Goal: Information Seeking & Learning: Check status

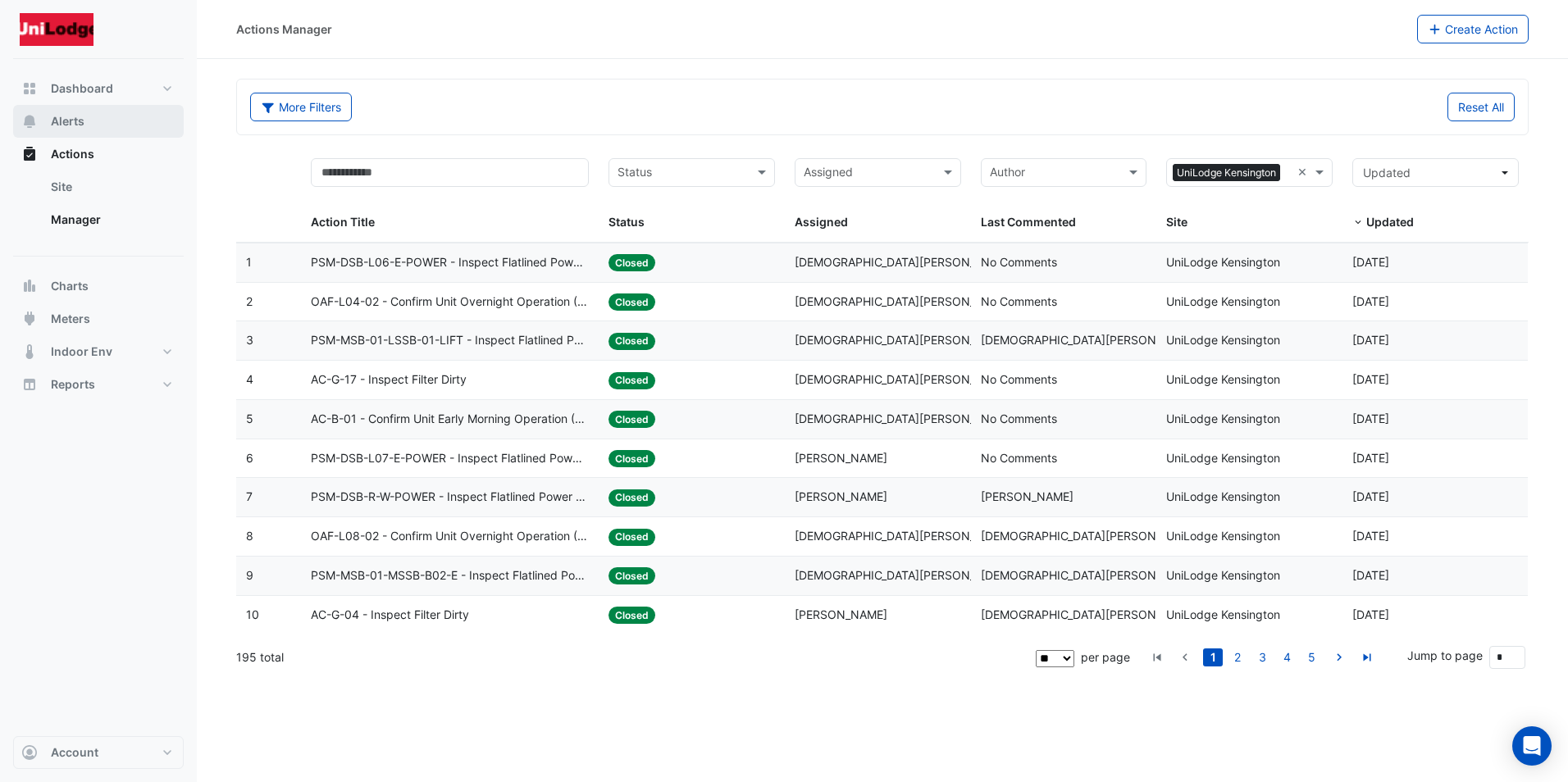
click at [62, 121] on span "Alerts" at bounding box center [68, 121] width 34 height 17
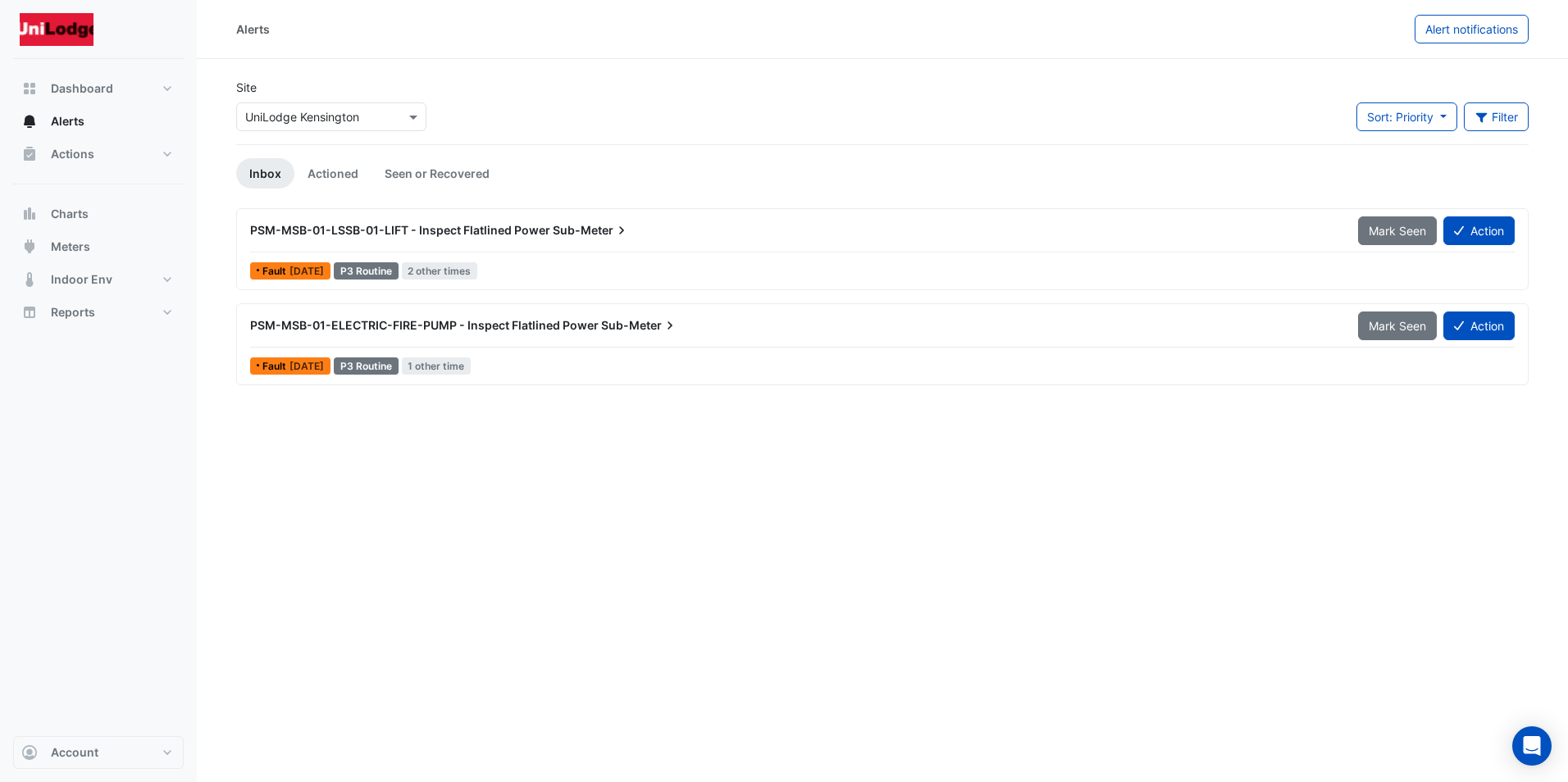
click at [283, 362] on span "Fault" at bounding box center [276, 367] width 27 height 10
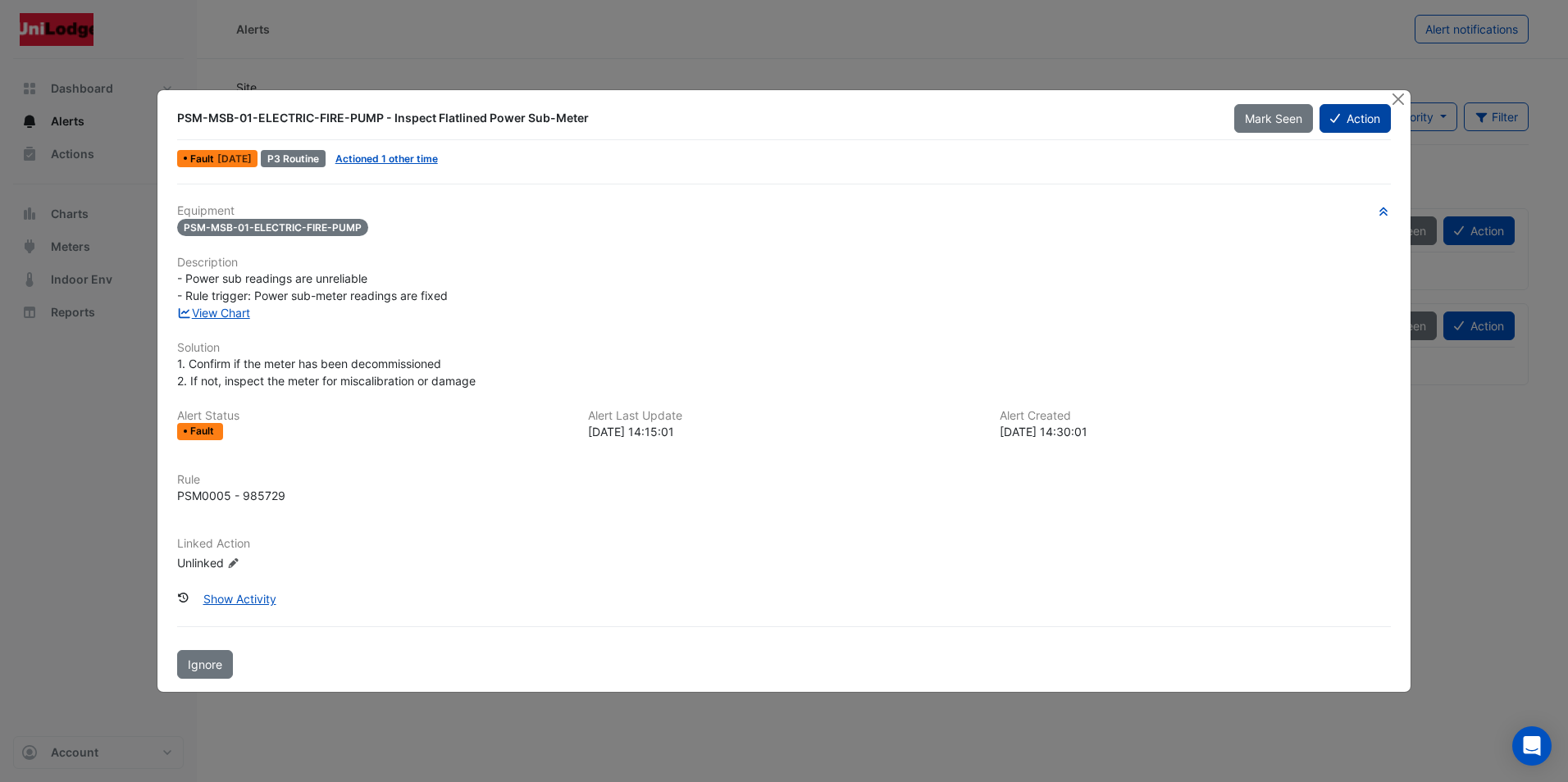
click at [1356, 119] on button "Action" at bounding box center [1354, 118] width 71 height 28
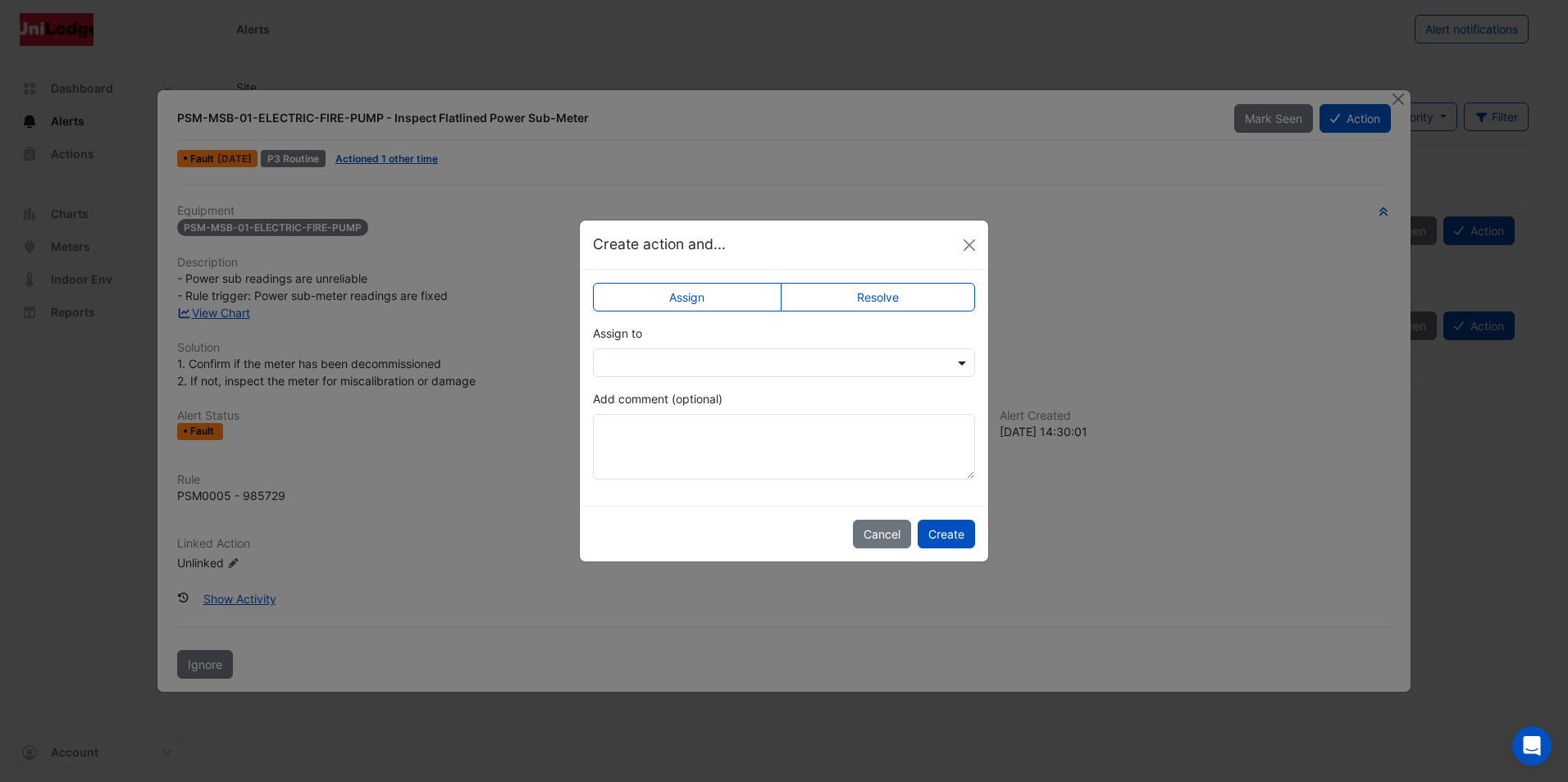
click at [963, 361] on span at bounding box center [964, 363] width 20 height 18
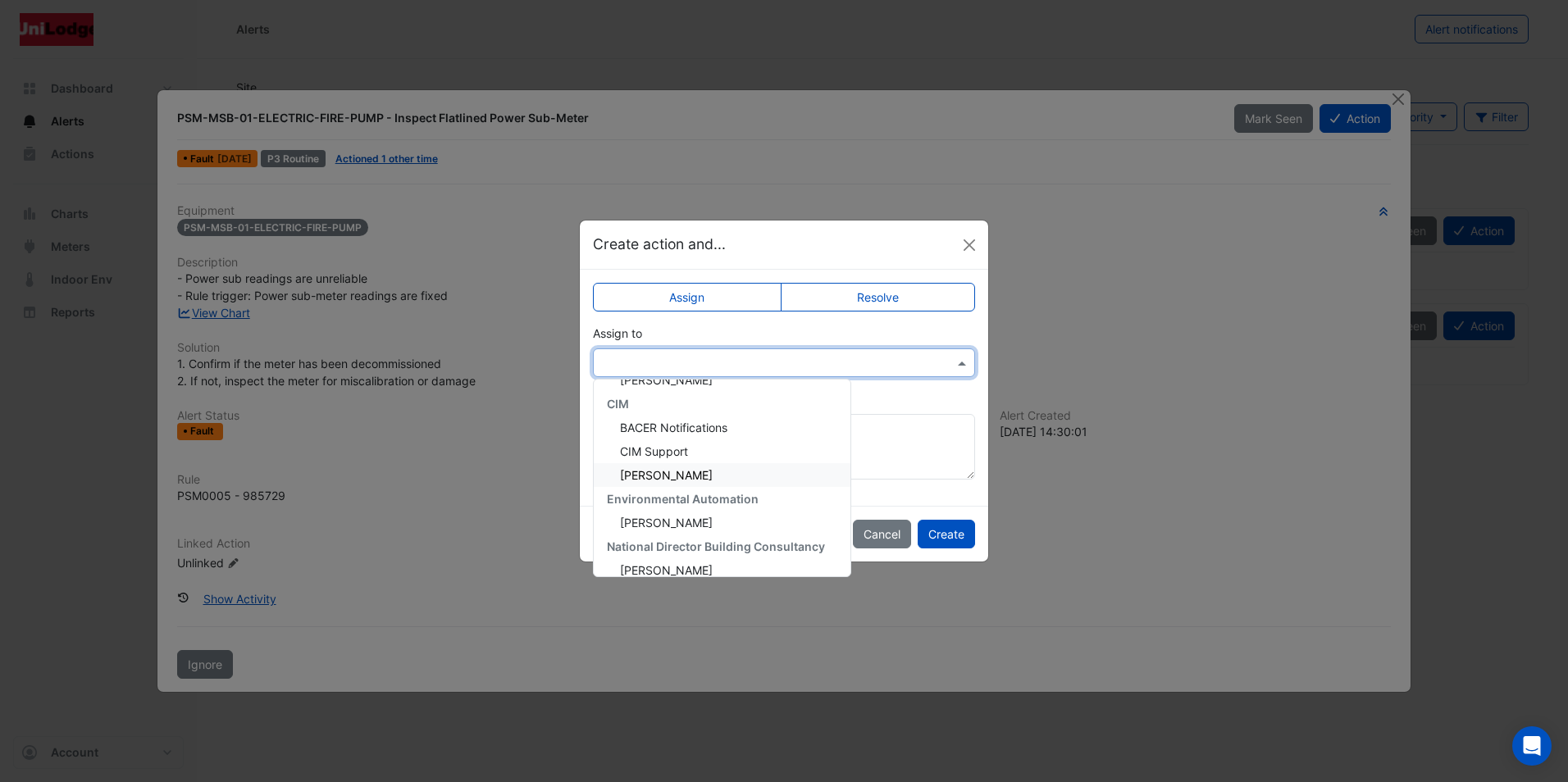
scroll to position [164, 0]
click at [969, 241] on button "Close" at bounding box center [969, 244] width 24 height 24
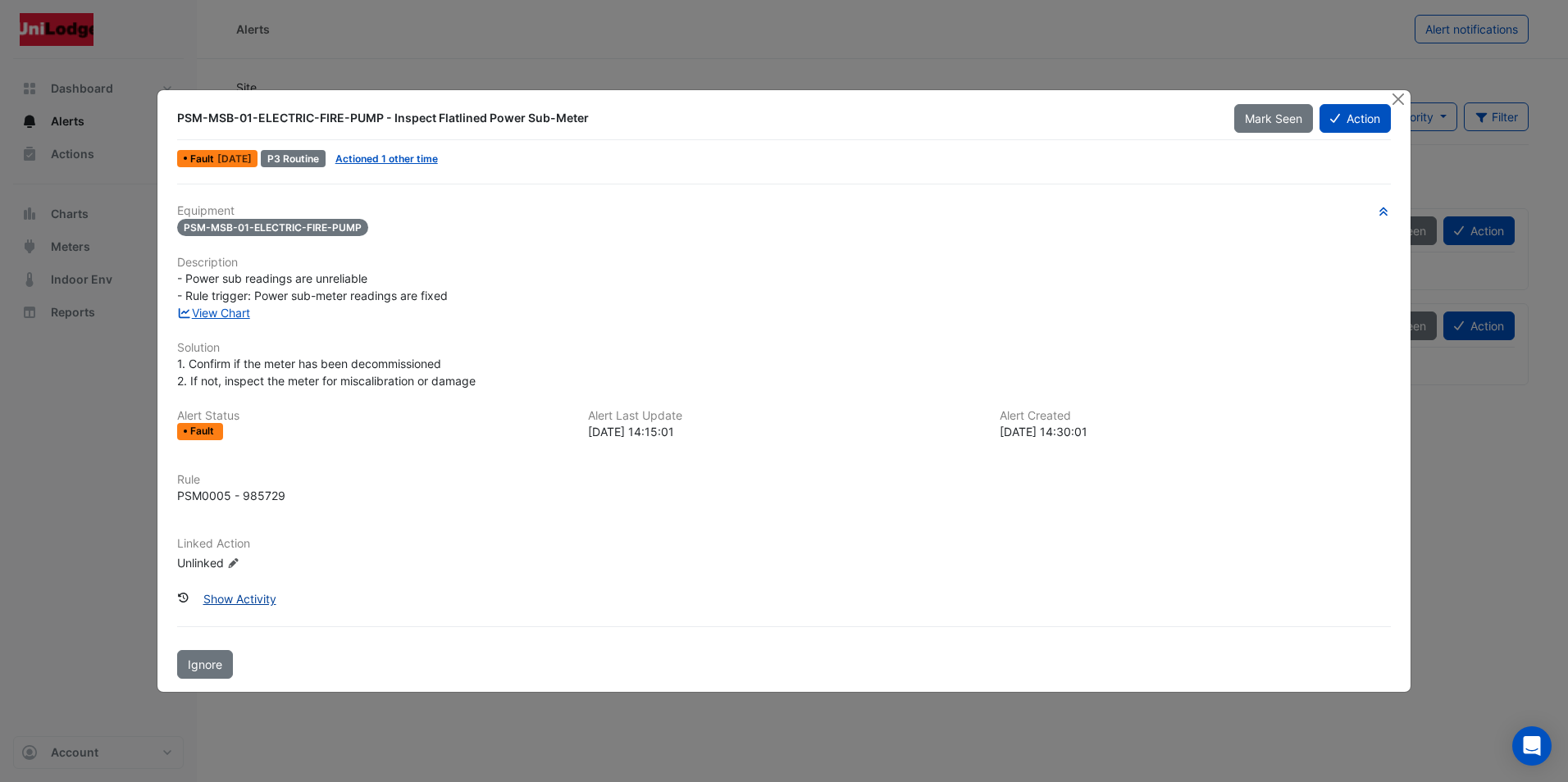
click at [247, 595] on button "Show Activity" at bounding box center [240, 599] width 95 height 28
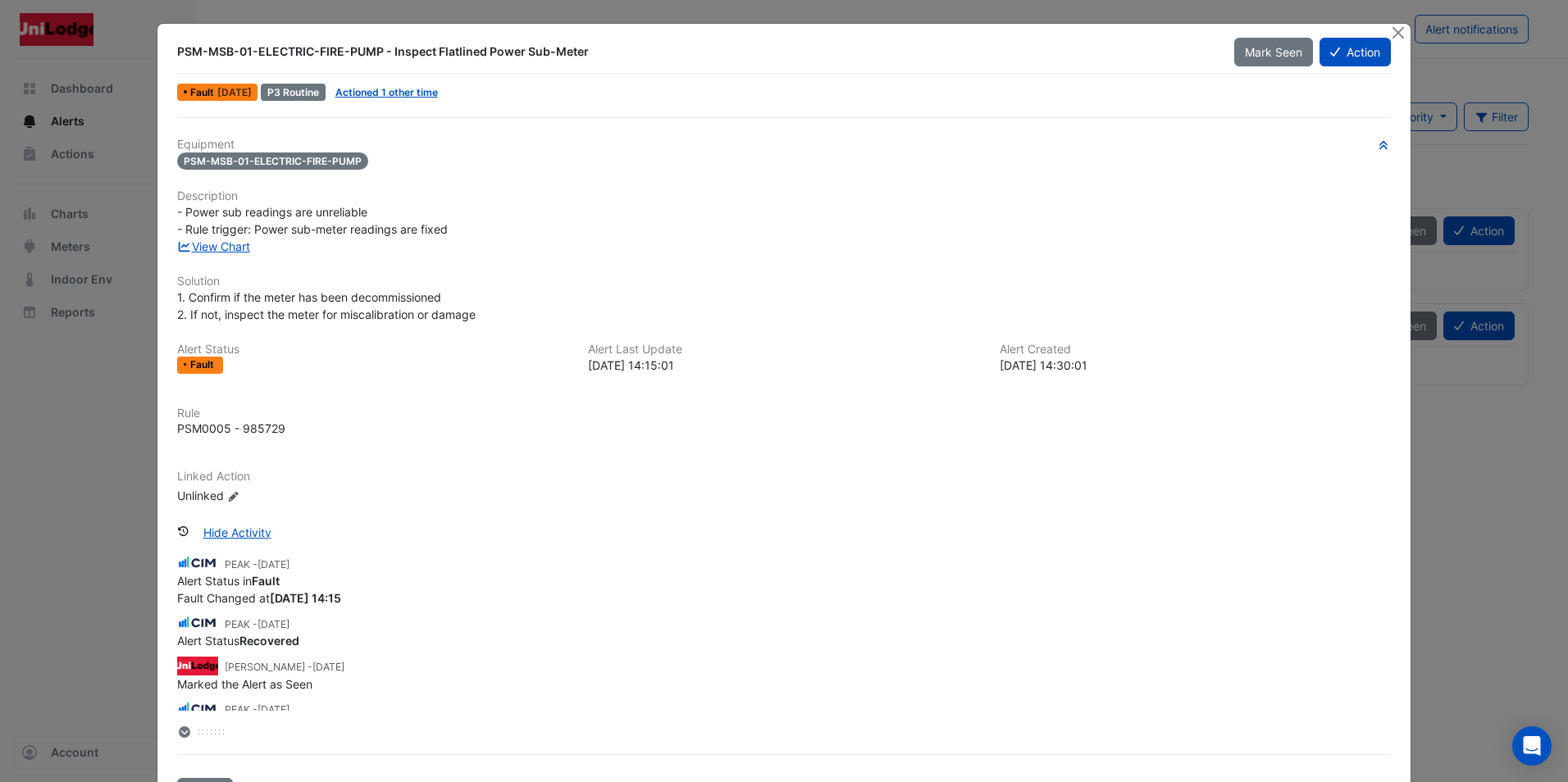
scroll to position [61, 0]
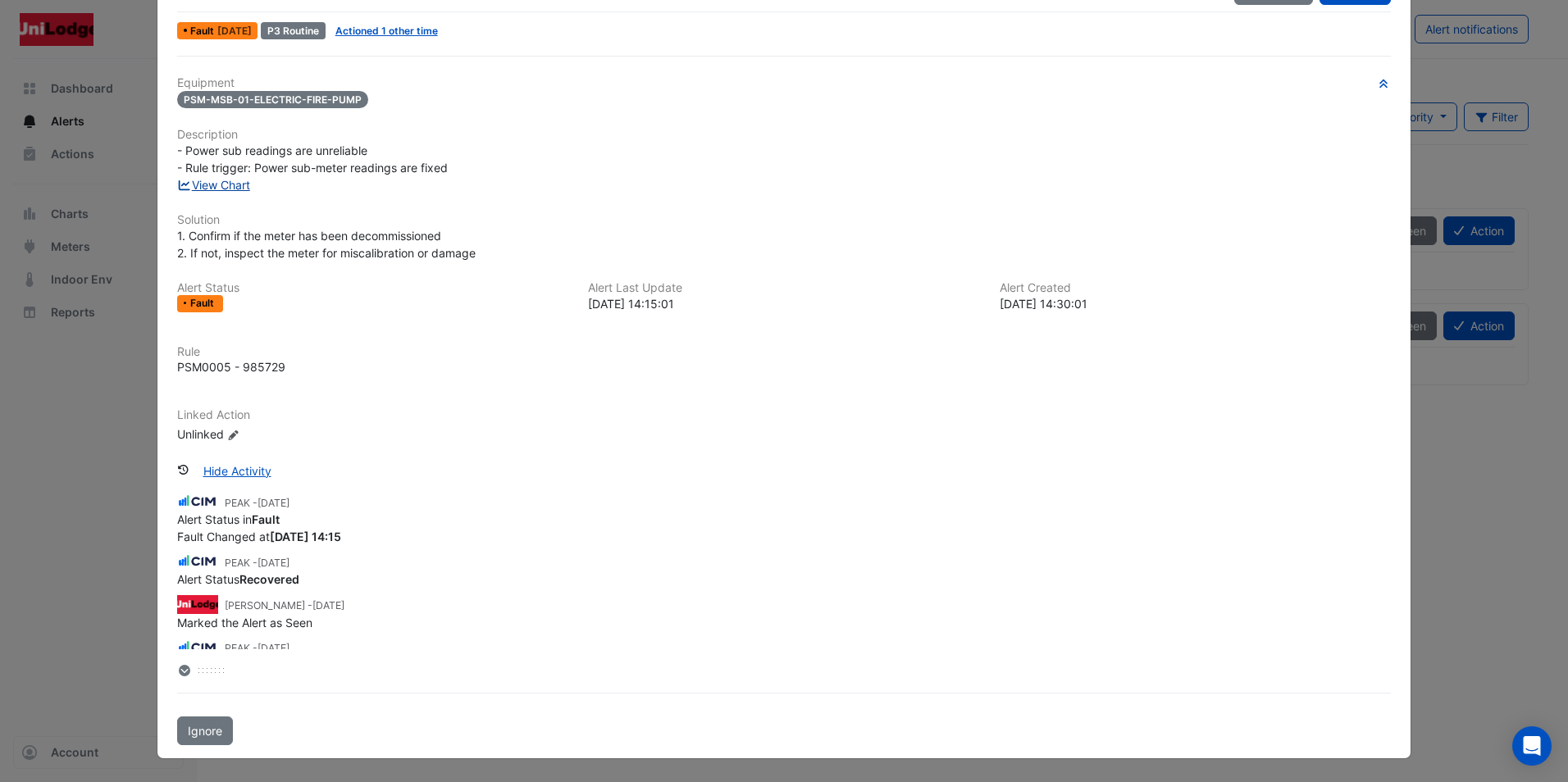
click at [214, 183] on link "View Chart" at bounding box center [213, 184] width 73 height 14
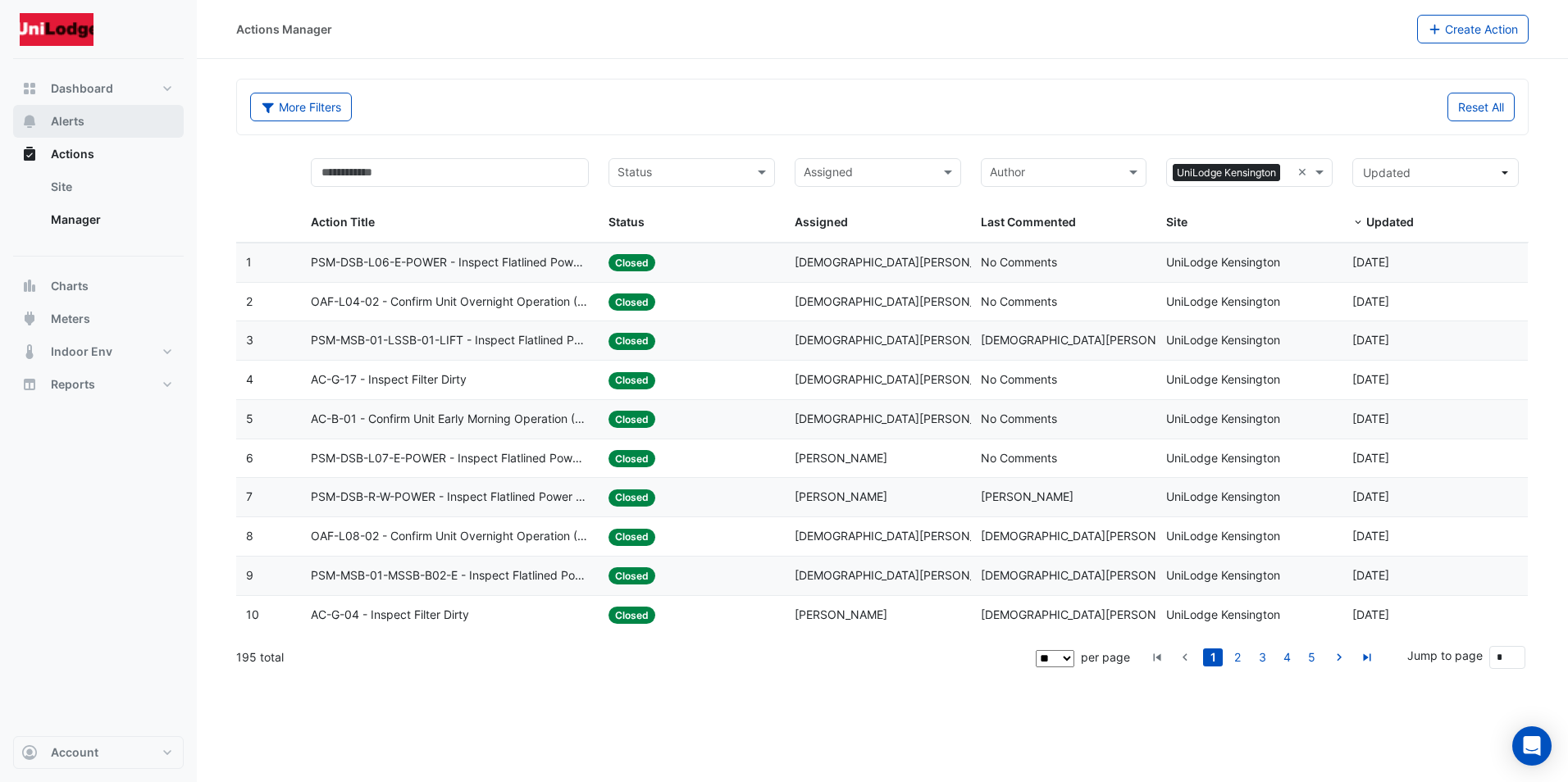
click at [75, 117] on span "Alerts" at bounding box center [68, 121] width 34 height 17
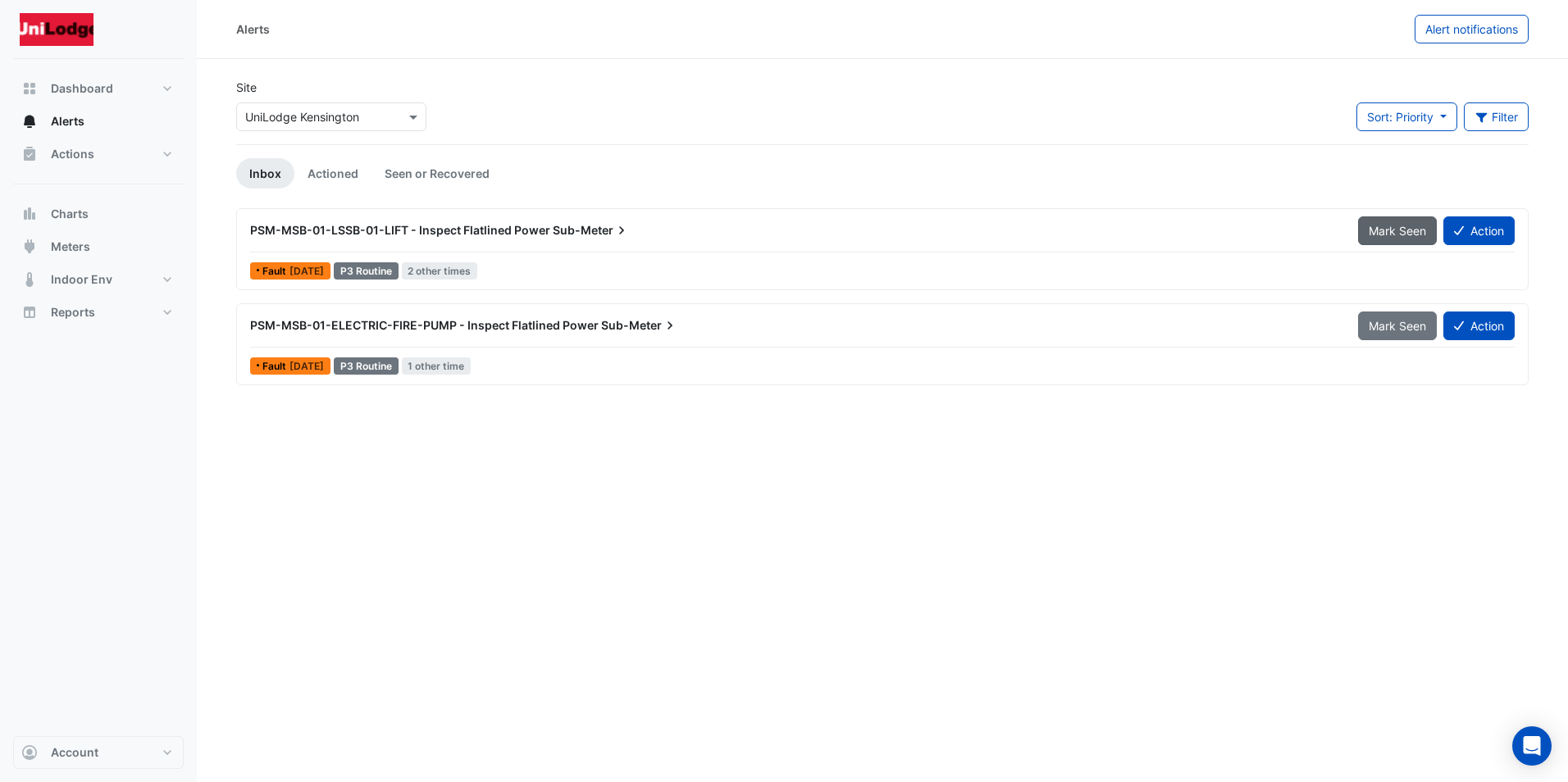
click at [1413, 227] on span "Mark Seen" at bounding box center [1397, 230] width 58 height 14
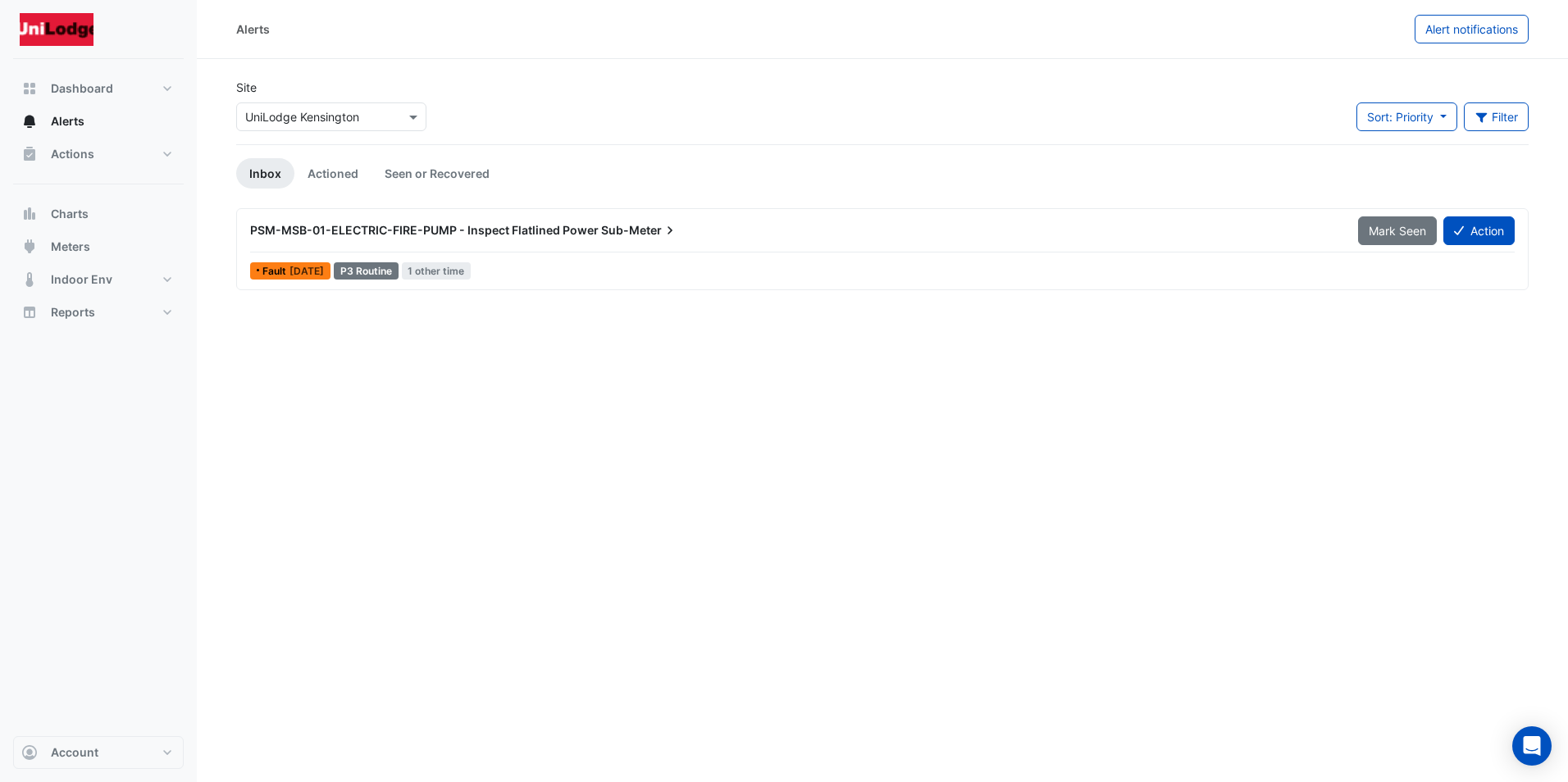
click at [324, 269] on span "[DATE]" at bounding box center [307, 270] width 34 height 13
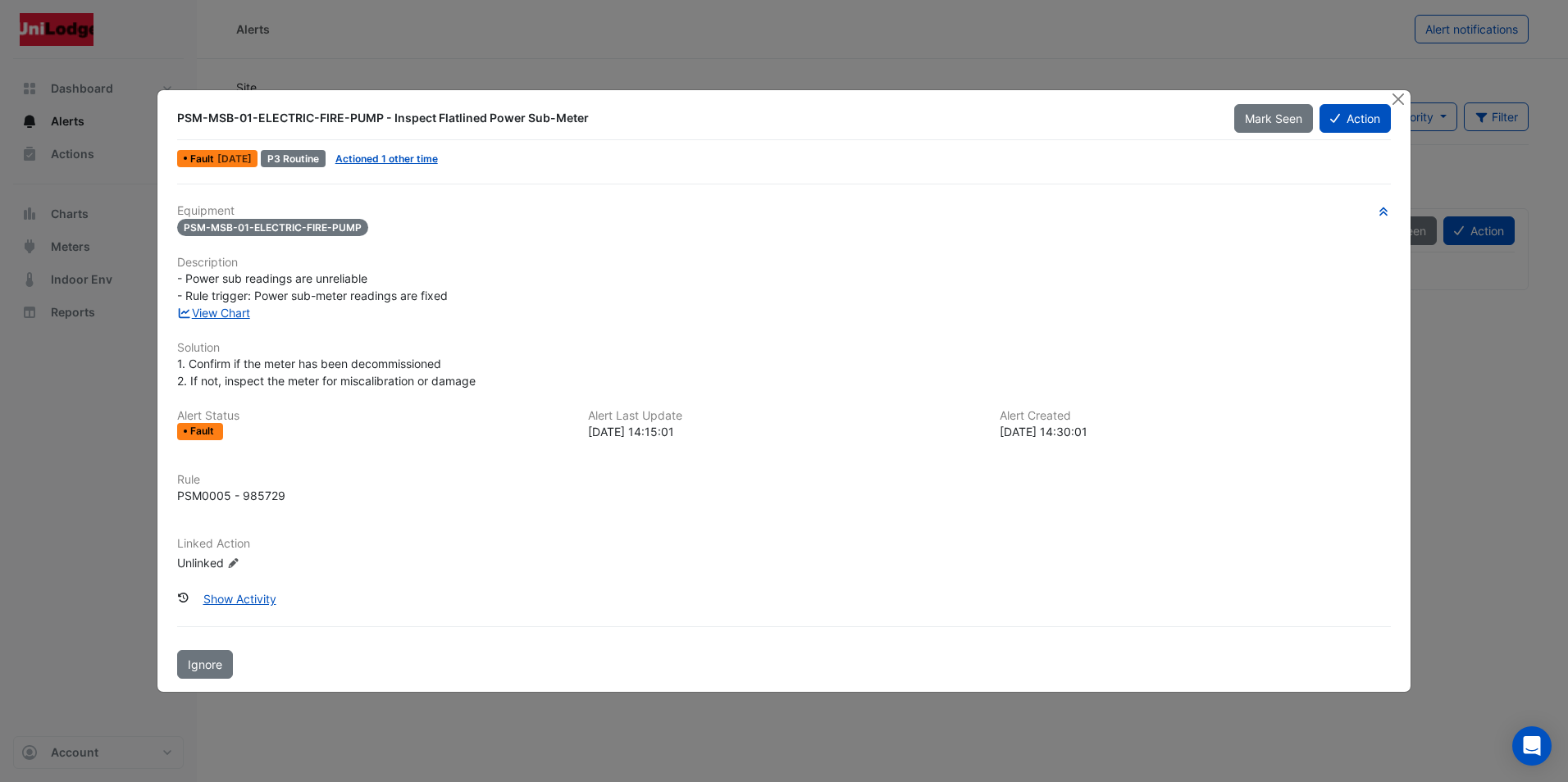
click at [332, 221] on span "PSM-MSB-01-ELECTRIC-FIRE-PUMP" at bounding box center [272, 227] width 191 height 18
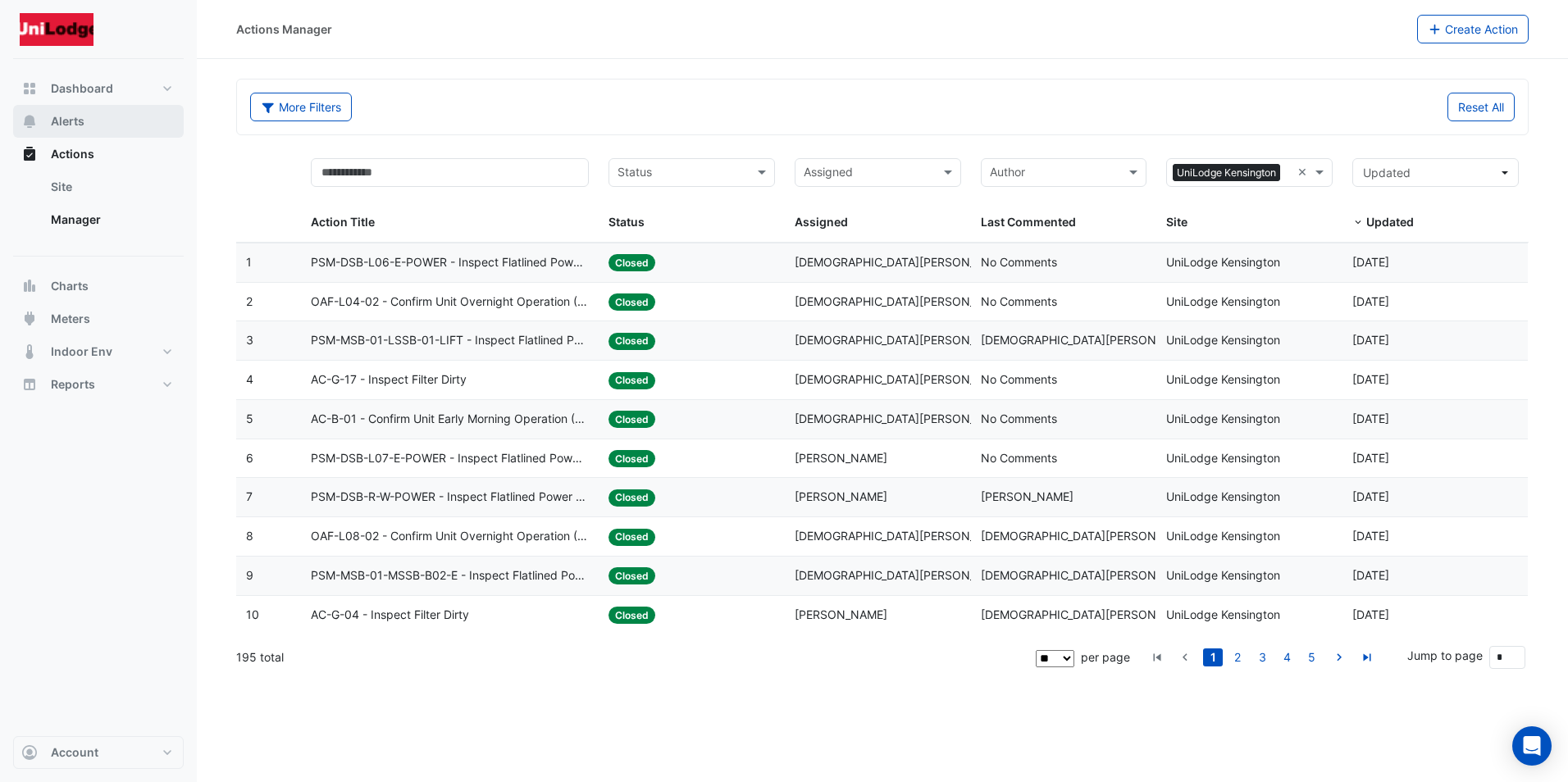
click at [59, 121] on span "Alerts" at bounding box center [68, 121] width 34 height 17
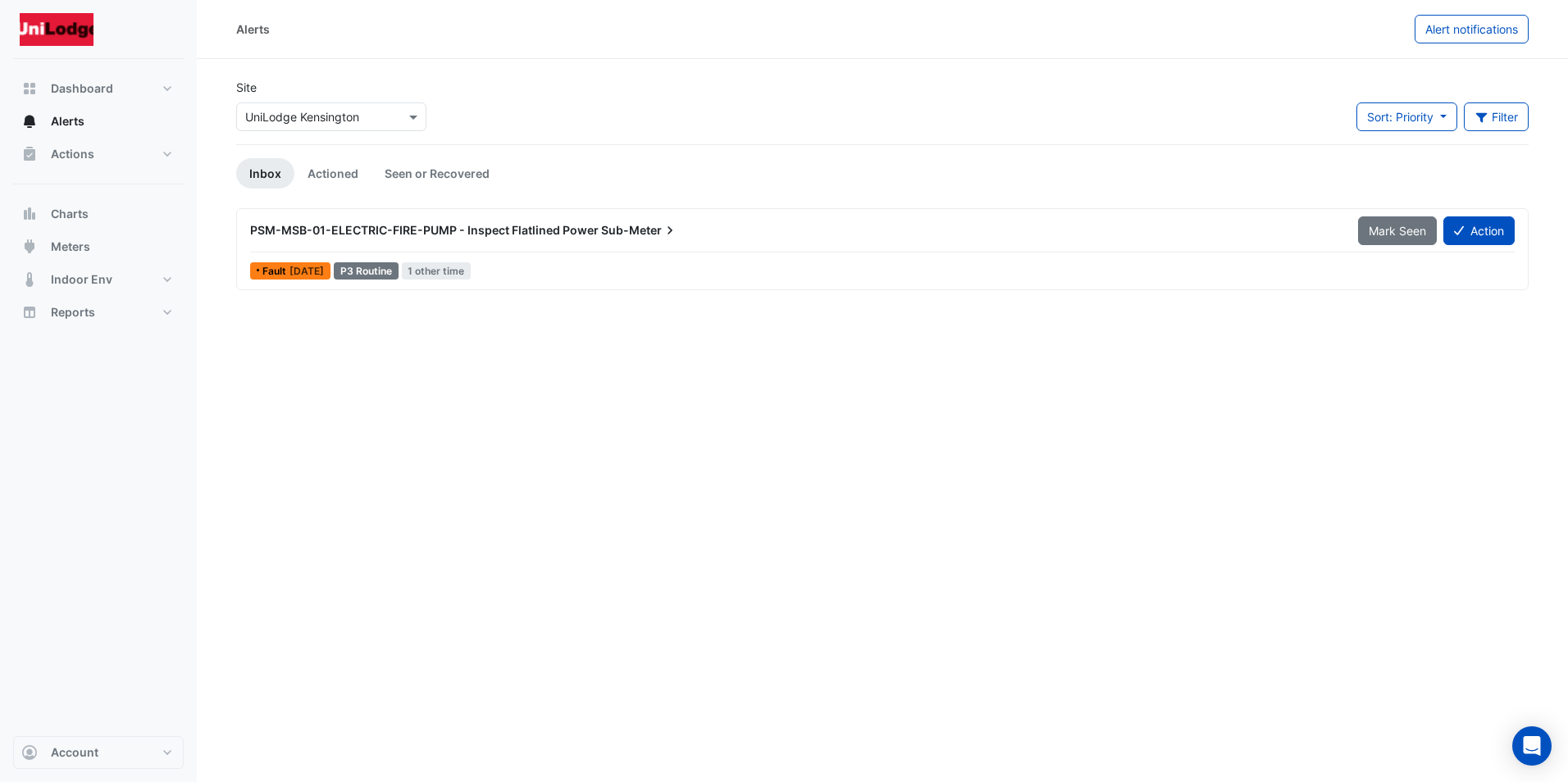
click at [311, 269] on span "[DATE]" at bounding box center [307, 270] width 34 height 13
